Goal: Information Seeking & Learning: Find specific fact

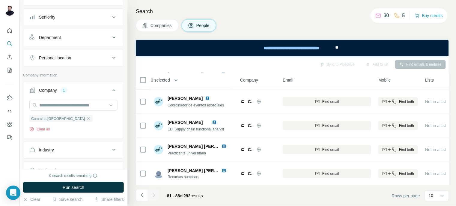
scroll to position [60, 0]
click at [57, 101] on input "text" at bounding box center [73, 104] width 88 height 11
click at [81, 135] on div "Cummins [GEOGRAPHIC_DATA] Clear all" at bounding box center [73, 117] width 100 height 37
click at [87, 117] on icon "button" at bounding box center [88, 118] width 3 height 3
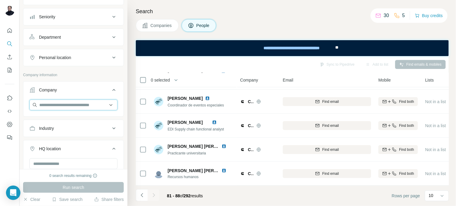
click at [60, 105] on input "text" at bounding box center [73, 104] width 88 height 11
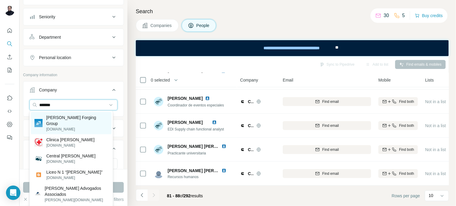
type input "*******"
click at [77, 126] on p "[DOMAIN_NAME]" at bounding box center [77, 128] width 62 height 5
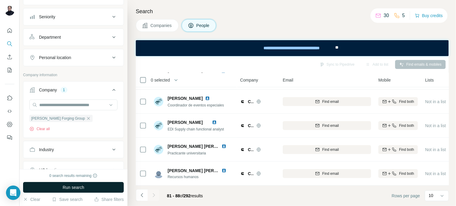
click at [84, 188] on span "Run search" at bounding box center [74, 187] width 22 height 6
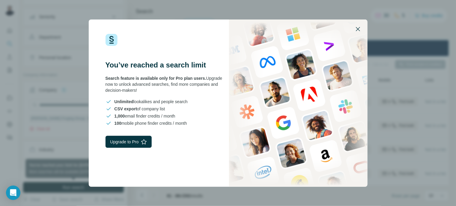
click at [360, 25] on icon "button" at bounding box center [357, 28] width 7 height 7
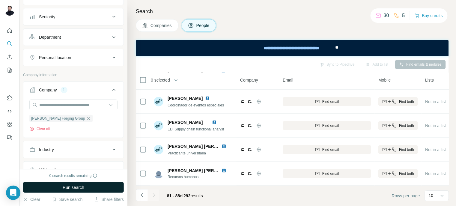
click at [73, 185] on span "Run search" at bounding box center [74, 187] width 22 height 6
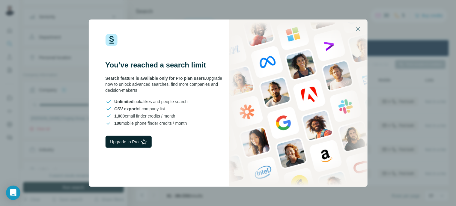
click at [137, 141] on button "Upgrade to Pro" at bounding box center [128, 142] width 46 height 12
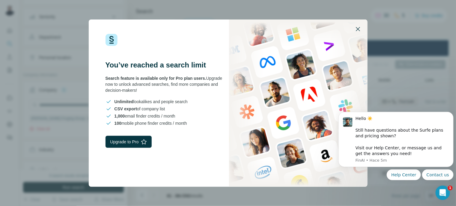
click at [359, 30] on icon "button" at bounding box center [357, 28] width 7 height 7
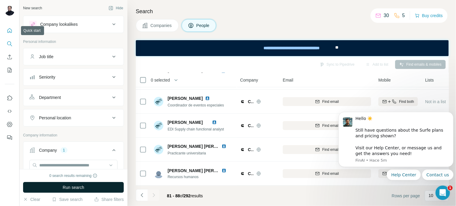
click at [9, 32] on icon "Quick start" at bounding box center [9, 30] width 4 height 4
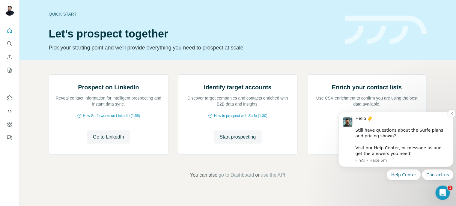
click at [385, 148] on div "Hello ☀️ ​ Still have questions about the Surfe plans and pricing shown? ​ Visi…" at bounding box center [401, 135] width 93 height 41
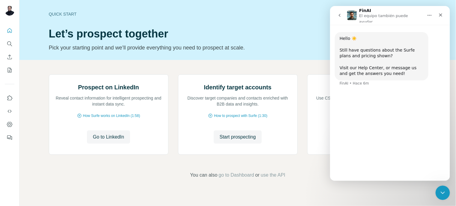
click at [360, 64] on div "Hello ☀️ ​ Still have questions about the Surfe plans and pricing shown? ​ Visi…" at bounding box center [381, 56] width 84 height 41
click at [442, 14] on icon "Cerrar" at bounding box center [440, 15] width 5 height 5
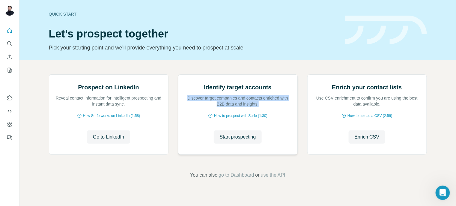
drag, startPoint x: 262, startPoint y: 170, endPoint x: 186, endPoint y: 163, distance: 77.1
click at [186, 107] on p "Discover target companies and contacts enriched with B2B data and insights." at bounding box center [237, 101] width 107 height 12
copy p "Discover target companies and contacts enriched with B2B data and insights."
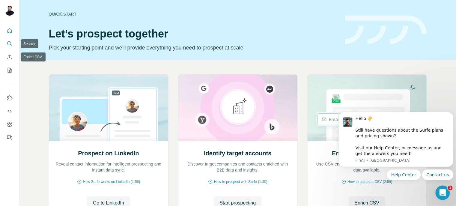
click at [10, 44] on icon "Search" at bounding box center [10, 44] width 6 height 6
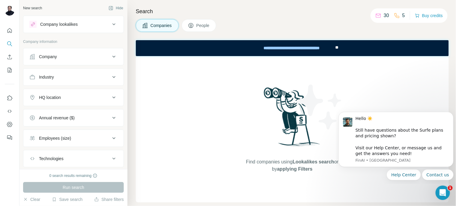
click at [90, 55] on div "Company" at bounding box center [69, 57] width 81 height 6
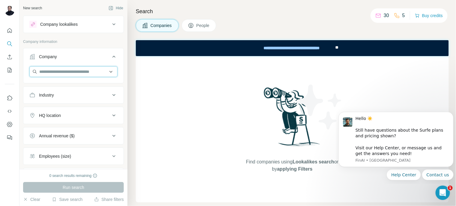
click at [75, 72] on input "text" at bounding box center [73, 71] width 88 height 11
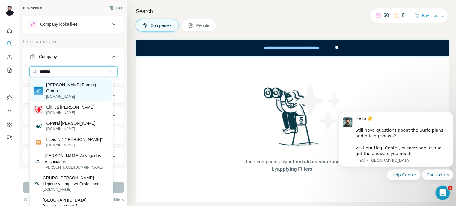
type input "*******"
click at [75, 87] on p "[PERSON_NAME] Forging Group" at bounding box center [77, 88] width 62 height 12
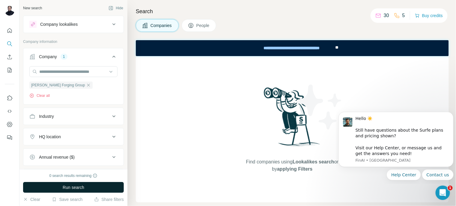
click at [78, 187] on span "Run search" at bounding box center [74, 187] width 22 height 6
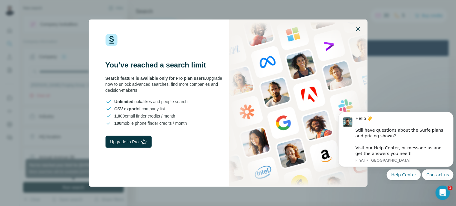
click at [359, 30] on icon "button" at bounding box center [358, 29] width 4 height 4
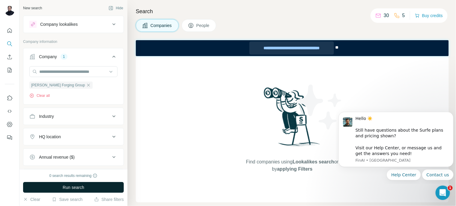
click at [306, 47] on div "**********" at bounding box center [291, 47] width 84 height 13
